Goal: Task Accomplishment & Management: Complete application form

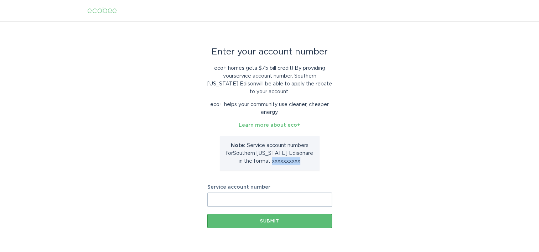
click at [408, 171] on div "Enter your account number eco+ homes get a $75 bill credit ! By providing your …" at bounding box center [269, 138] width 539 height 235
click at [251, 201] on input "Service account number" at bounding box center [269, 200] width 125 height 14
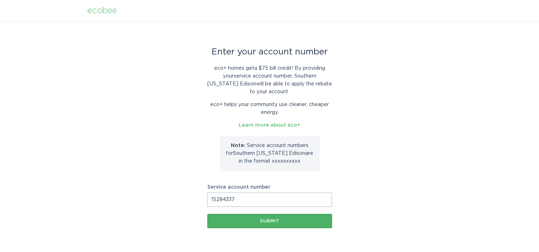
click at [256, 219] on div "Submit" at bounding box center [270, 221] width 118 height 4
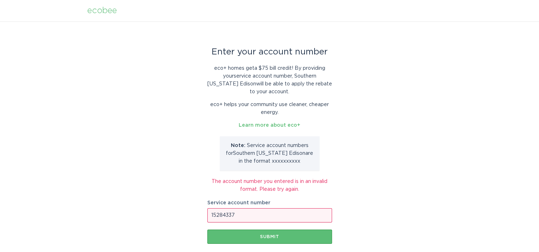
click at [210, 216] on input "15284337" at bounding box center [269, 215] width 125 height 14
type input "8015284337"
click at [239, 232] on button "Submit" at bounding box center [269, 237] width 125 height 14
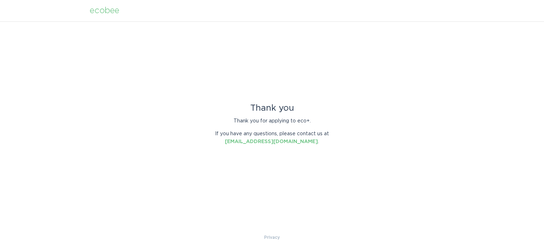
click at [109, 11] on div "ecobee" at bounding box center [105, 11] width 30 height 8
click at [105, 11] on div "ecobee" at bounding box center [105, 11] width 30 height 8
